Goal: Communication & Community: Participate in discussion

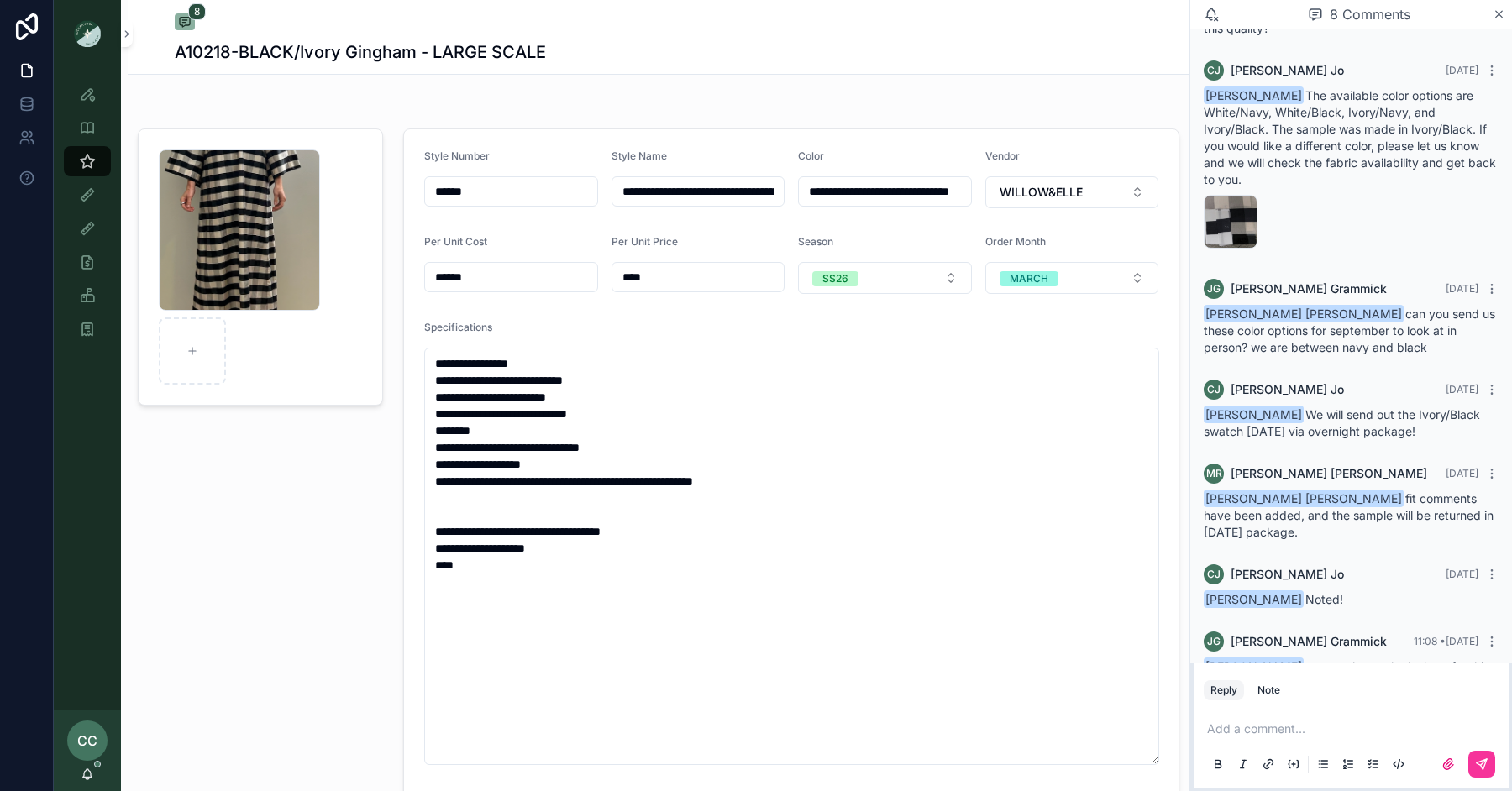
scroll to position [221, 0]
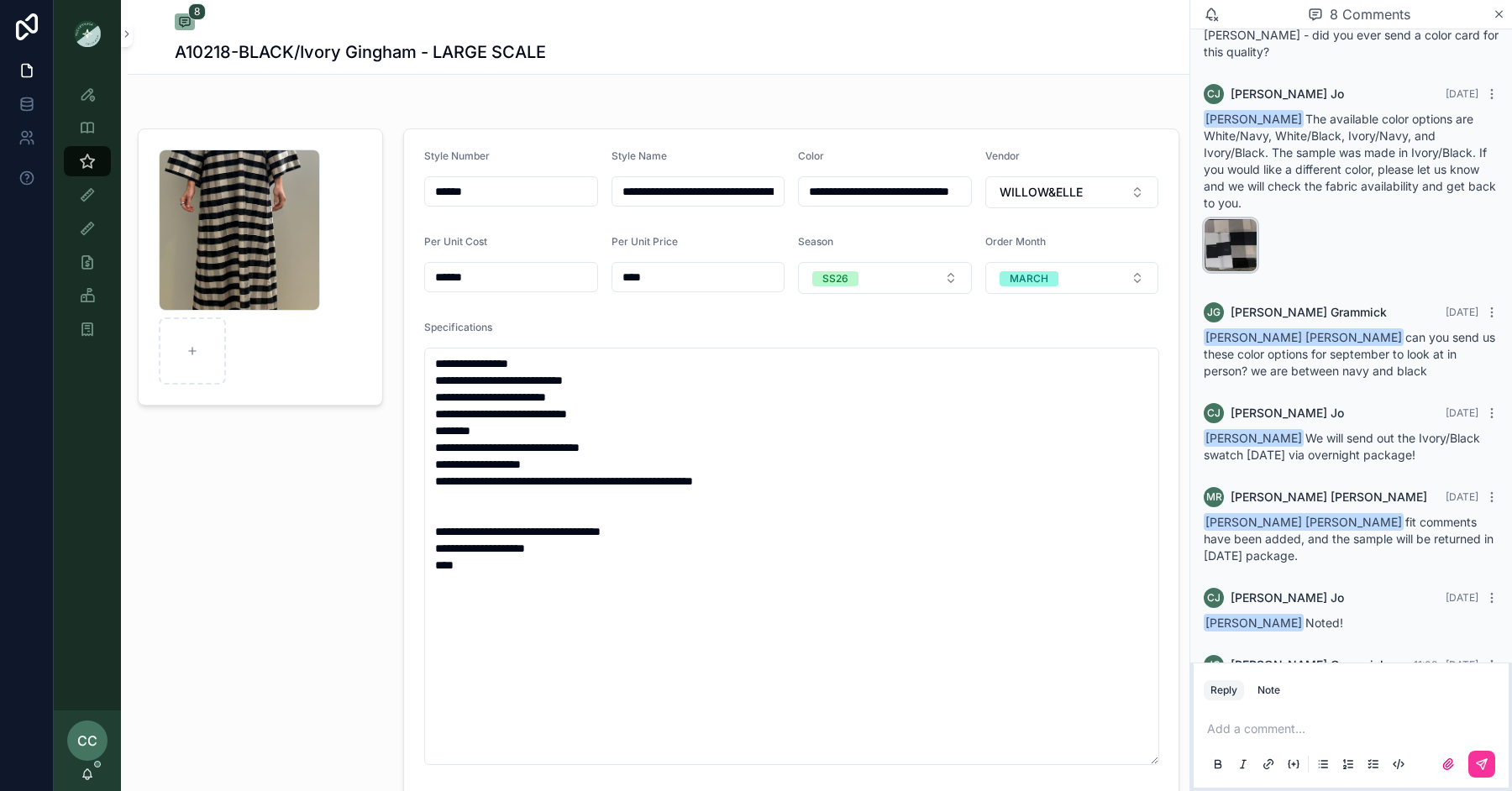
click at [1225, 218] on div "2025-10-08_105526 .jpg" at bounding box center [1230, 244] width 53 height 53
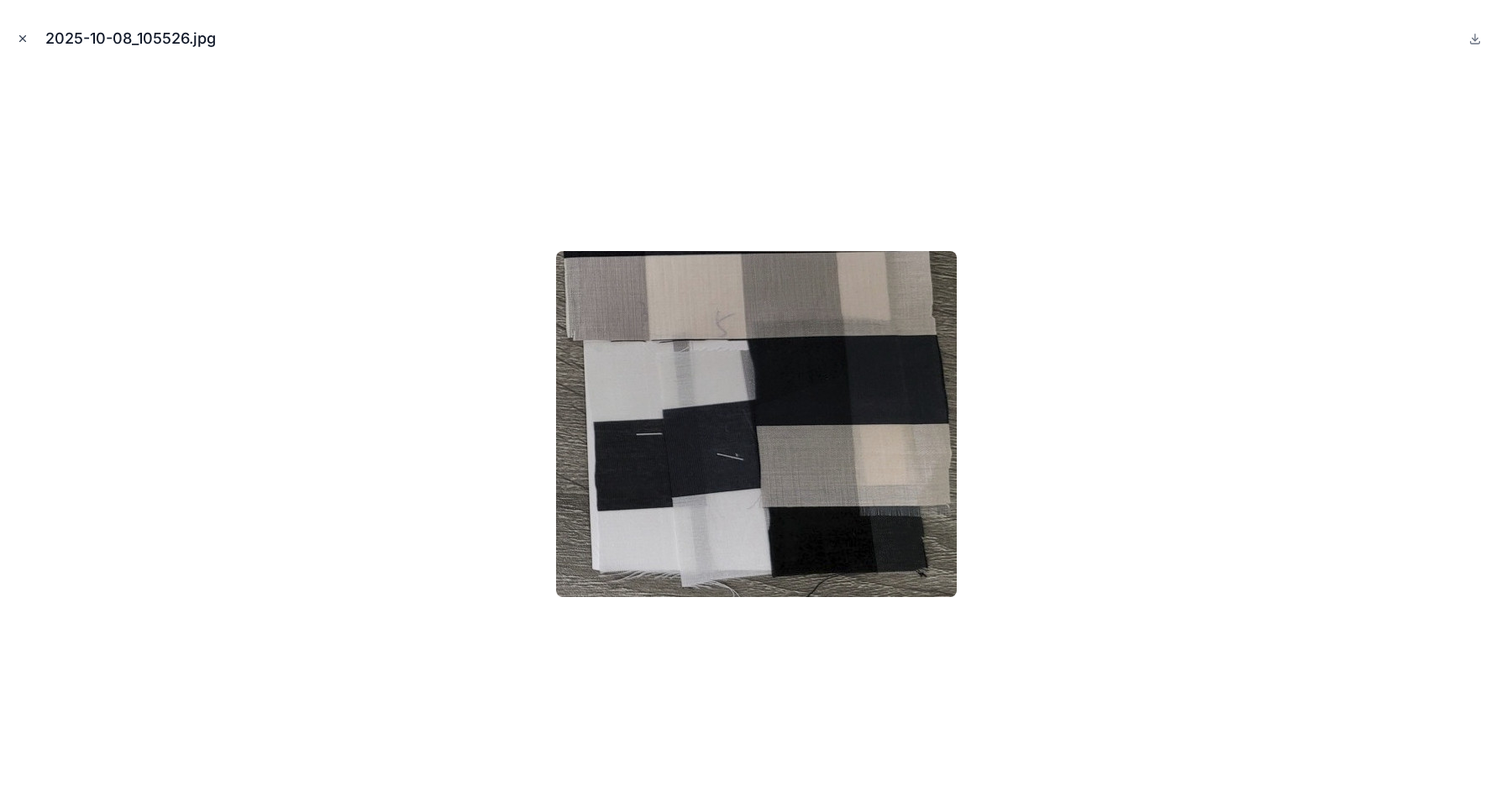
click at [24, 43] on icon "Close modal" at bounding box center [22, 38] width 11 height 11
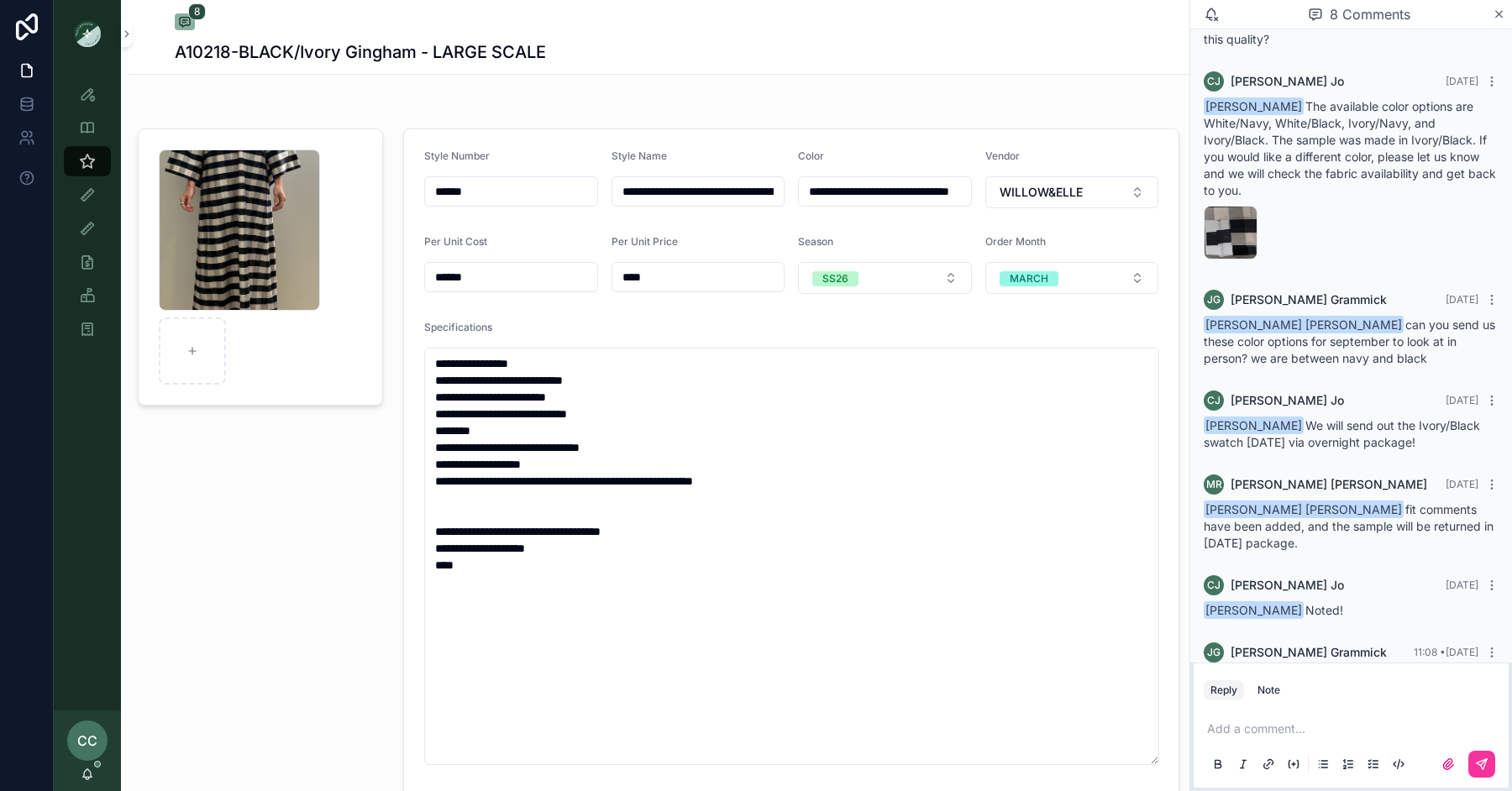
scroll to position [244, 0]
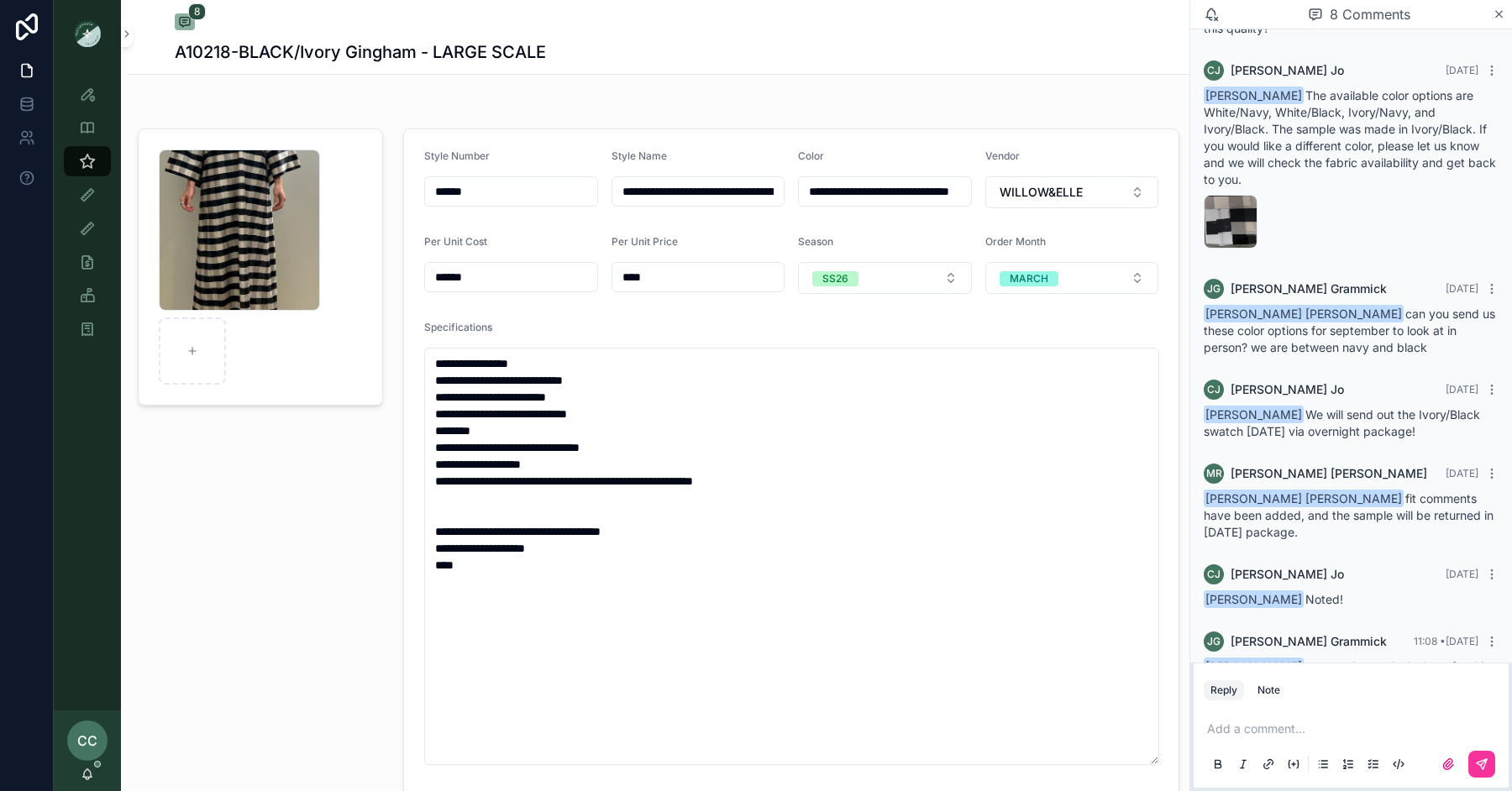
click at [1281, 719] on div "Add a comment..." at bounding box center [1351, 745] width 295 height 71
click at [1234, 729] on p "scrollable content" at bounding box center [1354, 729] width 295 height 17
click at [1338, 698] on span "[PERSON_NAME][EMAIL_ADDRESS][DOMAIN_NAME]" at bounding box center [1447, 700] width 299 height 17
click at [1485, 770] on icon "scrollable content" at bounding box center [1481, 764] width 13 height 13
